Goal: Navigation & Orientation: Find specific page/section

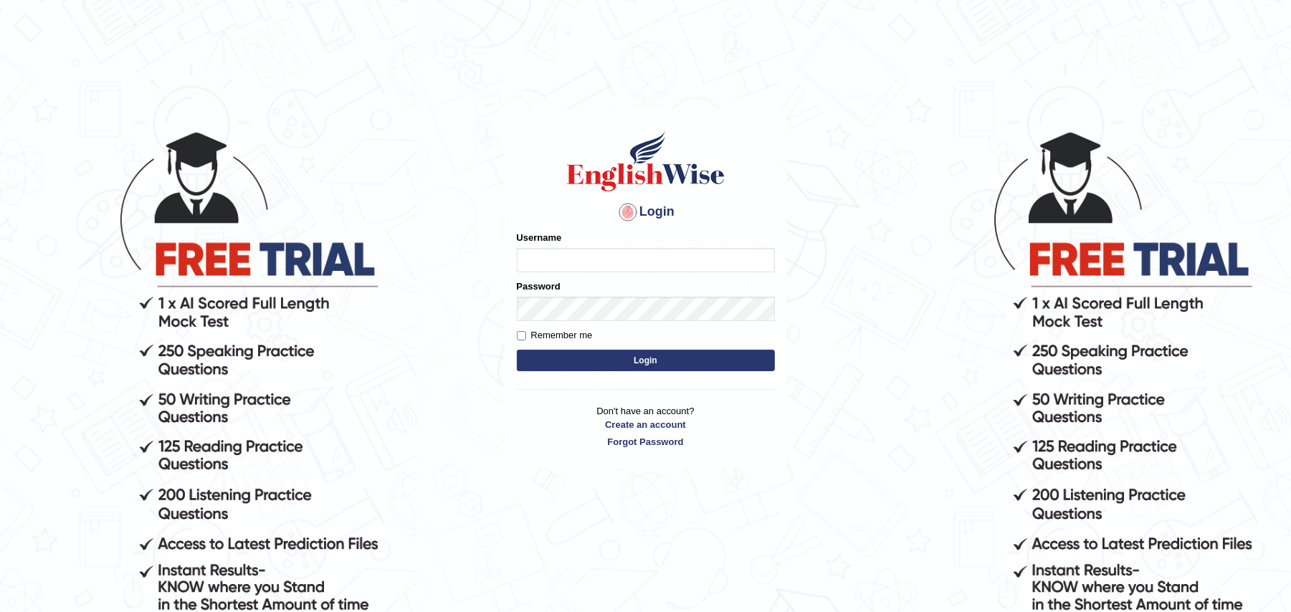
type input "Zehra123"
click at [601, 364] on button "Login" at bounding box center [646, 361] width 258 height 22
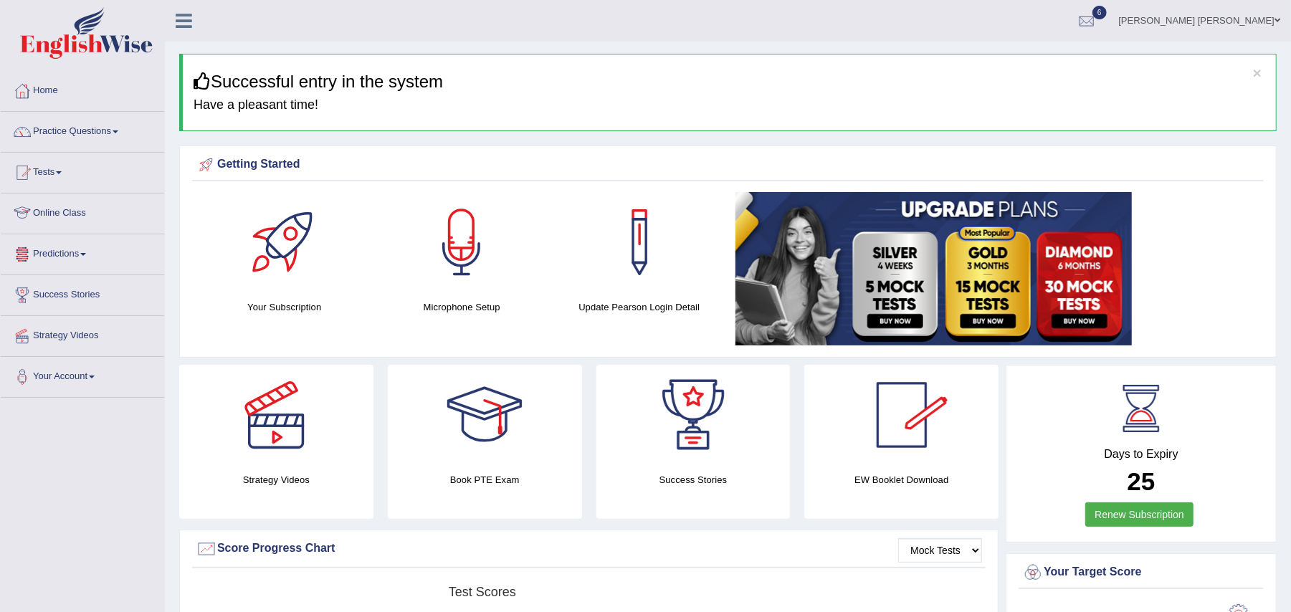
click at [77, 210] on link "Online Class" at bounding box center [82, 212] width 163 height 36
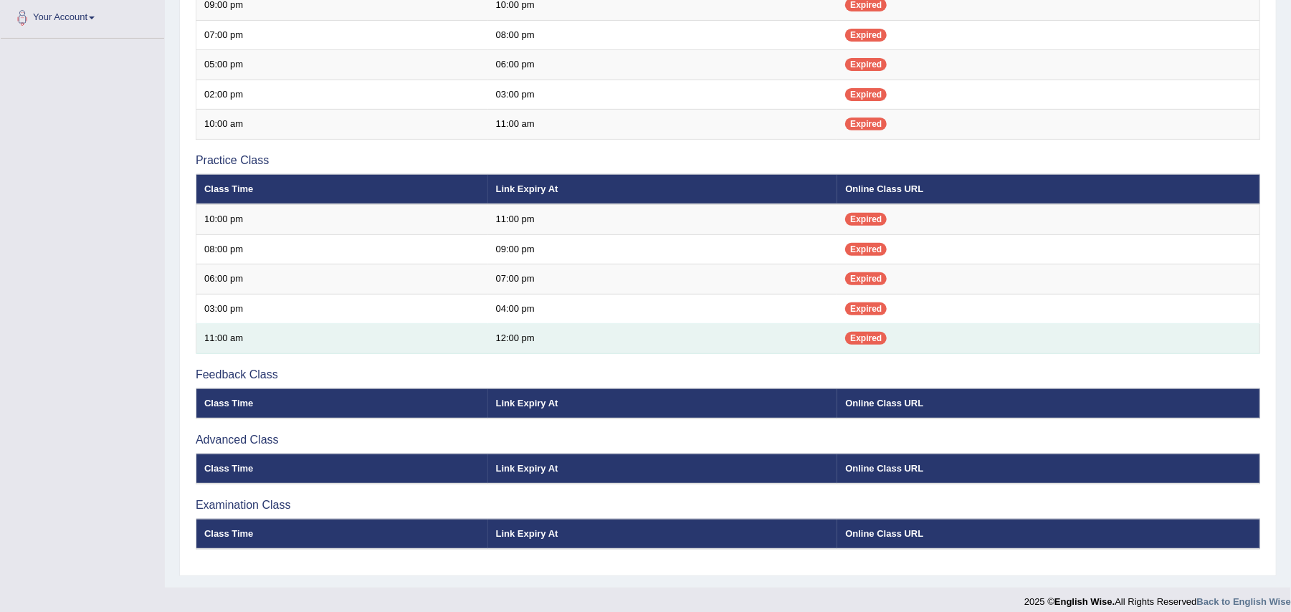
scroll to position [374, 0]
